Goal: Transaction & Acquisition: Subscribe to service/newsletter

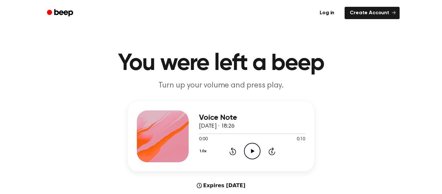
click at [252, 159] on circle at bounding box center [252, 151] width 16 height 16
click at [375, 15] on link "Create Account" at bounding box center [372, 13] width 55 height 12
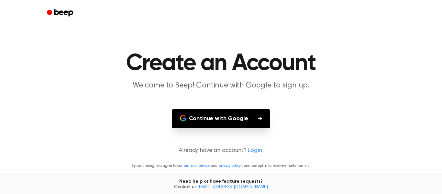
click at [219, 125] on button "Continue with Google" at bounding box center [221, 118] width 98 height 19
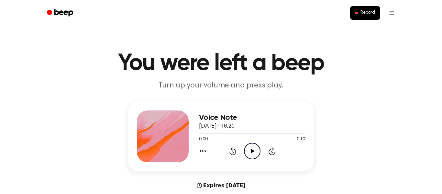
click at [252, 150] on icon at bounding box center [253, 151] width 4 height 4
click at [252, 150] on icon "Pause Audio" at bounding box center [252, 151] width 17 height 17
click at [252, 150] on icon at bounding box center [253, 151] width 4 height 4
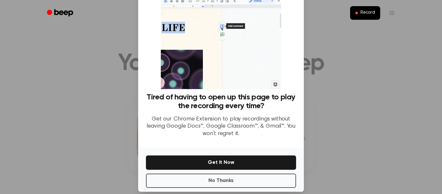
scroll to position [42, 0]
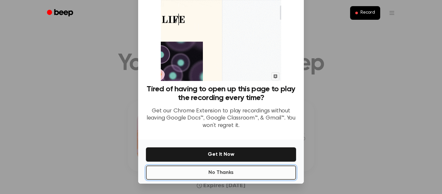
click at [221, 169] on button "No Thanks" at bounding box center [221, 172] width 150 height 14
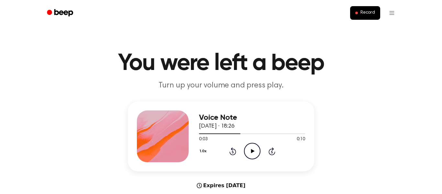
click at [252, 153] on icon "Play Audio" at bounding box center [252, 151] width 17 height 17
drag, startPoint x: 241, startPoint y: 134, endPoint x: 247, endPoint y: 132, distance: 6.0
click at [247, 132] on div at bounding box center [252, 133] width 106 height 5
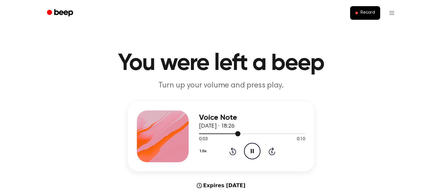
click at [247, 132] on div at bounding box center [252, 133] width 106 height 5
click at [239, 130] on div "Voice Note [DATE] · 18:26" at bounding box center [252, 121] width 106 height 17
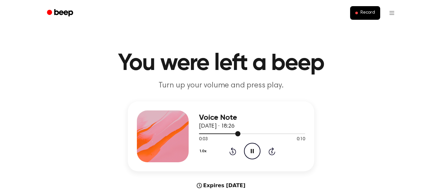
click at [248, 132] on div at bounding box center [252, 133] width 106 height 5
